Goal: Find specific page/section: Find specific page/section

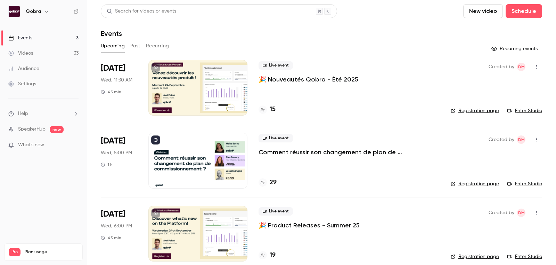
scroll to position [9, 0]
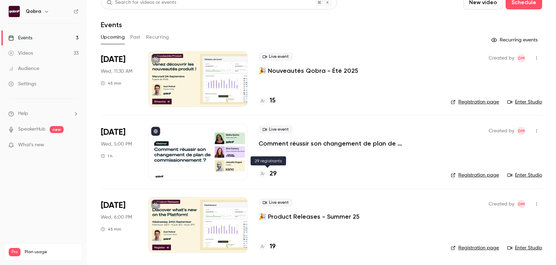
click at [275, 171] on h4 "29" at bounding box center [273, 173] width 7 height 9
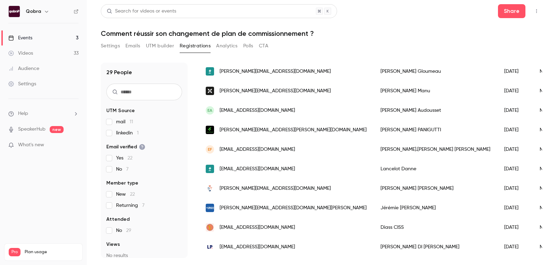
scroll to position [81, 0]
